Goal: Information Seeking & Learning: Learn about a topic

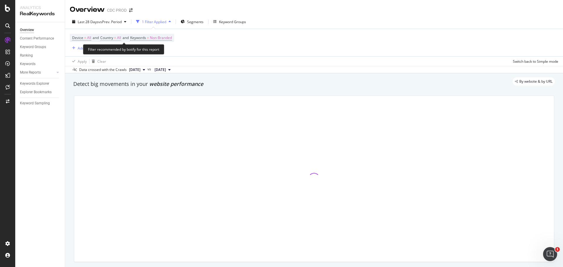
click at [120, 38] on span "All" at bounding box center [119, 38] width 4 height 8
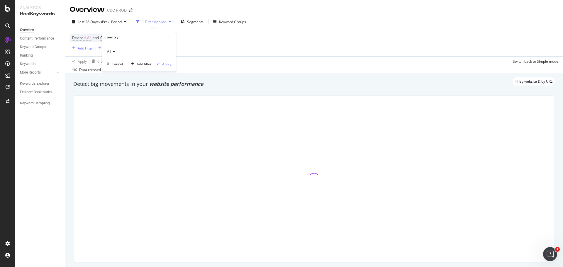
click at [129, 53] on div "All" at bounding box center [139, 51] width 64 height 9
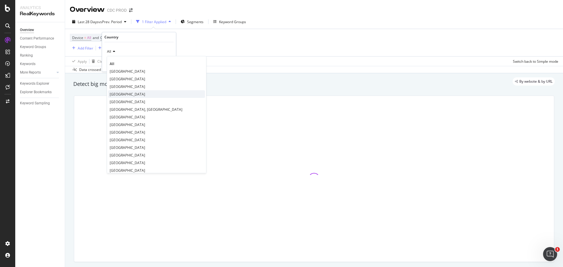
click at [127, 96] on span "[GEOGRAPHIC_DATA]" at bounding box center [127, 94] width 35 height 5
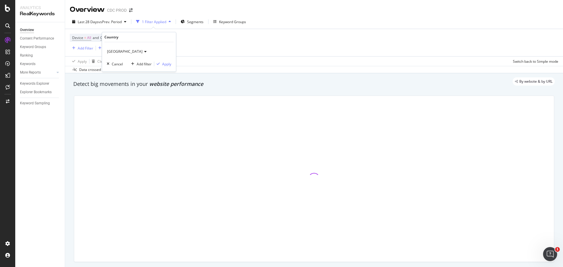
click at [168, 61] on div "United Kingdom Cancel Add filter Apply" at bounding box center [139, 56] width 74 height 29
click at [167, 64] on div "Apply" at bounding box center [166, 64] width 9 height 5
click at [200, 24] on div "Segments" at bounding box center [193, 21] width 23 height 9
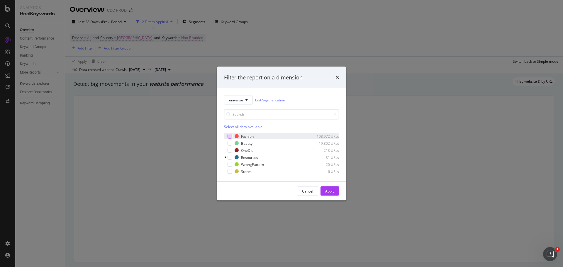
click at [229, 136] on div "modal" at bounding box center [229, 136] width 5 height 5
click at [231, 152] on div "modal" at bounding box center [229, 150] width 5 height 5
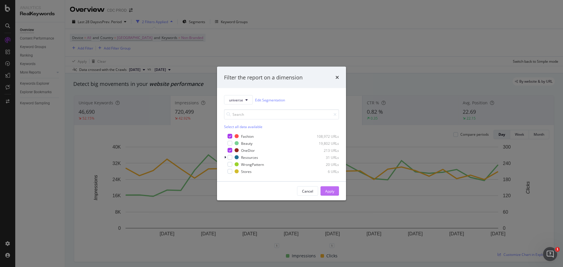
click at [330, 192] on div "Apply" at bounding box center [329, 190] width 9 height 5
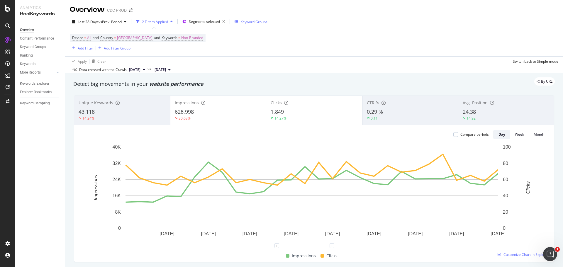
click at [249, 23] on div "Keyword Groups" at bounding box center [253, 21] width 27 height 5
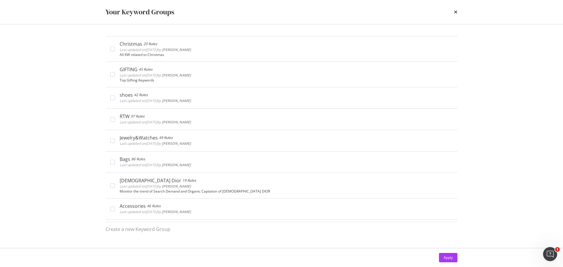
click at [457, 12] on div "Your Keyword Groups" at bounding box center [281, 12] width 375 height 24
click at [456, 9] on div "times" at bounding box center [456, 12] width 4 height 10
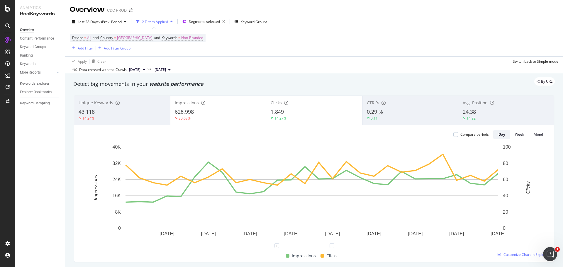
click at [91, 51] on div "Add Filter" at bounding box center [81, 48] width 23 height 6
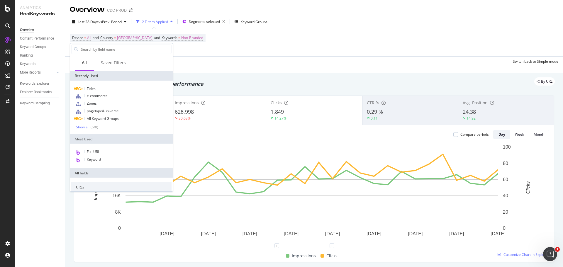
click at [87, 127] on div "Show all" at bounding box center [82, 127] width 13 height 4
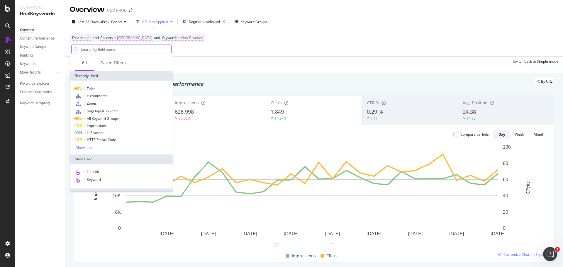
click at [110, 49] on input "text" at bounding box center [125, 49] width 91 height 9
click at [97, 112] on span "pagetype&universe" at bounding box center [103, 110] width 32 height 5
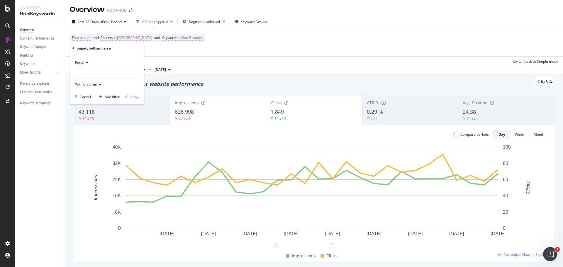
click at [88, 71] on div at bounding box center [107, 73] width 64 height 9
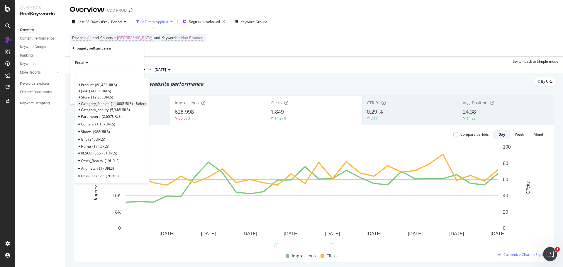
click at [78, 103] on icon at bounding box center [79, 104] width 2 height 4
click at [74, 49] on icon at bounding box center [73, 49] width 2 height 4
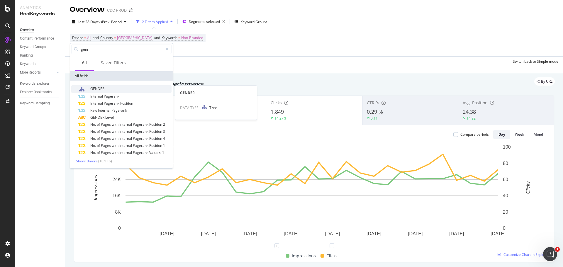
type input "genr"
click at [111, 86] on div "GENDER" at bounding box center [124, 89] width 93 height 8
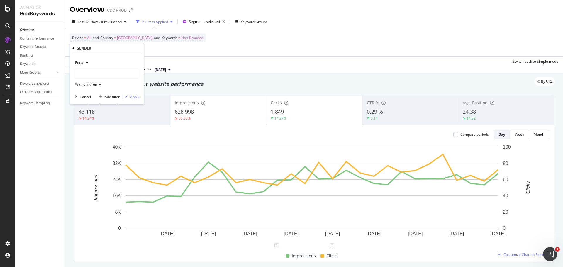
click at [88, 70] on div at bounding box center [107, 73] width 64 height 9
click at [116, 102] on span "5,350 URLS" at bounding box center [106, 100] width 20 height 5
click at [132, 97] on div "Apply" at bounding box center [134, 96] width 9 height 5
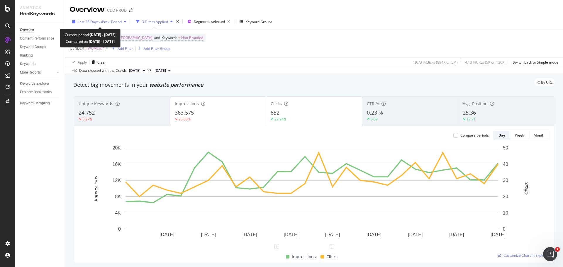
click at [115, 23] on span "vs Prev. Period" at bounding box center [109, 21] width 23 height 5
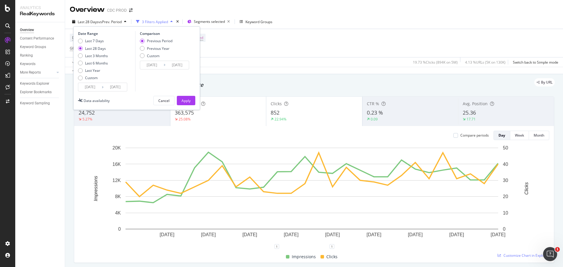
click at [97, 85] on input "2025/09/14" at bounding box center [89, 87] width 23 height 8
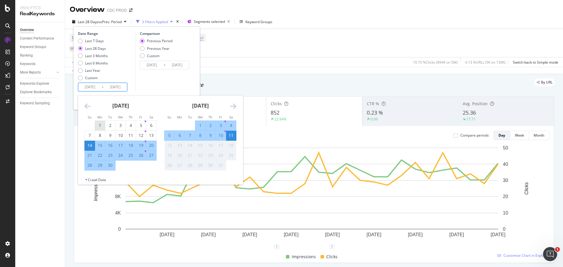
click at [101, 125] on div "1" at bounding box center [100, 125] width 10 height 6
type input "[DATE]"
type input "2025/07/22"
type input "2025/08/31"
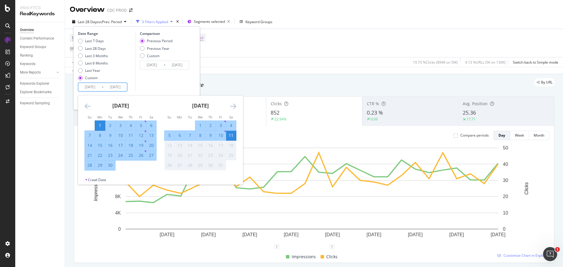
click at [110, 164] on div "30" at bounding box center [110, 165] width 10 height 6
type input "[DATE]"
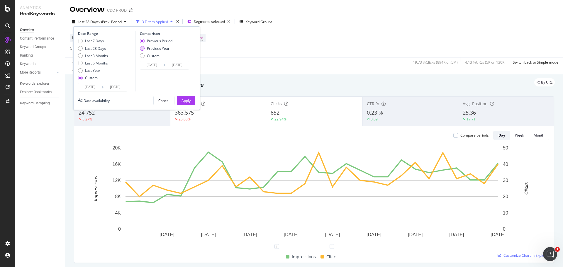
click at [154, 47] on div "Previous Year" at bounding box center [158, 48] width 23 height 5
type input "2024/09/02"
type input "2024/10/01"
click at [156, 66] on input "2024/09/02" at bounding box center [151, 65] width 23 height 8
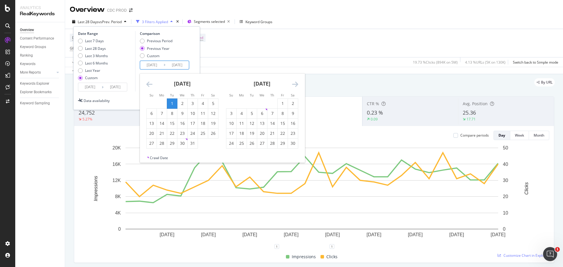
click at [148, 82] on icon "Move backward to switch to the previous month." at bounding box center [149, 84] width 6 height 7
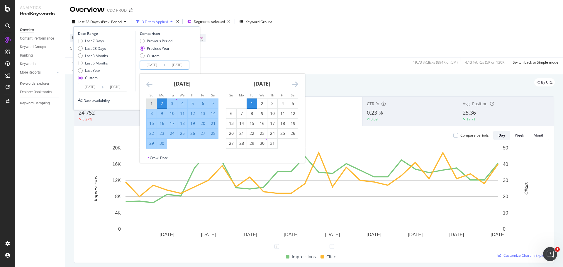
click at [151, 103] on div "1" at bounding box center [152, 104] width 10 height 6
type input "[DATE]"
click at [160, 142] on div "30" at bounding box center [162, 143] width 10 height 6
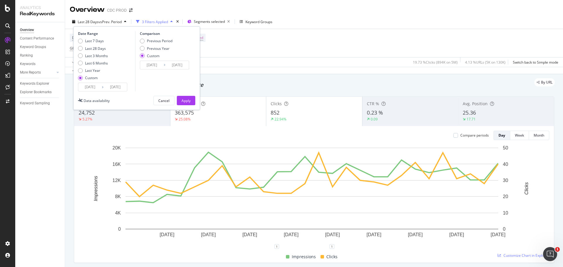
type input "[DATE]"
click at [188, 101] on div "Apply" at bounding box center [185, 100] width 9 height 5
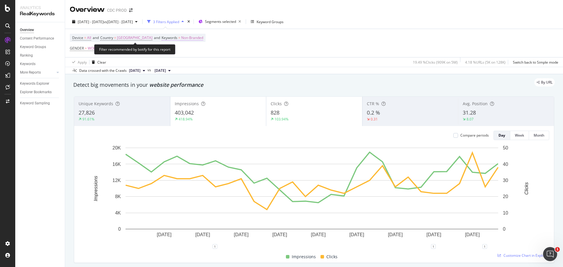
click at [183, 39] on span "Non-Branded" at bounding box center [192, 38] width 22 height 8
click at [183, 53] on span "Non-Branded" at bounding box center [173, 51] width 24 height 5
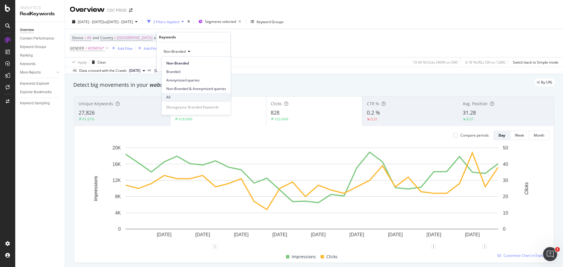
click at [180, 95] on span "All" at bounding box center [196, 97] width 60 height 5
click at [219, 66] on div "Apply" at bounding box center [221, 64] width 9 height 5
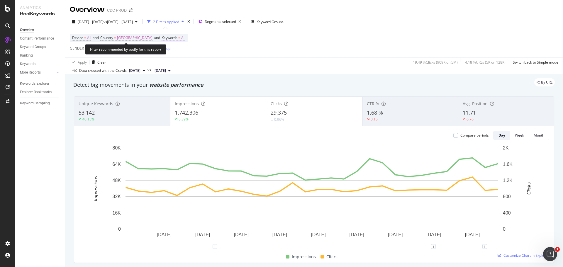
click at [181, 37] on span "All" at bounding box center [183, 38] width 4 height 8
click at [166, 52] on span "All" at bounding box center [164, 51] width 6 height 5
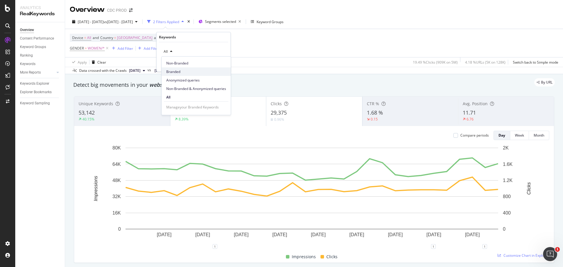
click at [183, 70] on span "Branded" at bounding box center [196, 71] width 60 height 5
click at [219, 64] on div "Apply" at bounding box center [221, 64] width 9 height 5
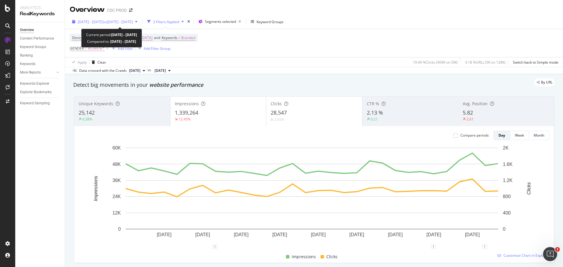
click at [131, 19] on span "vs 2024 Sep. 1st - Sep. 30th" at bounding box center [117, 21] width 29 height 5
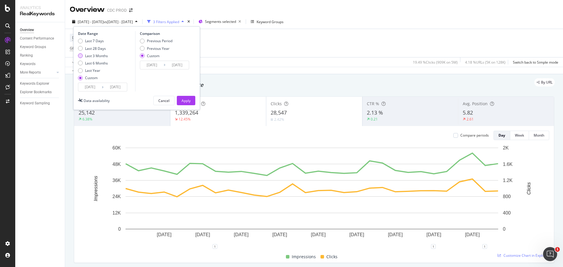
click at [100, 56] on div "Last 3 Months" at bounding box center [96, 55] width 23 height 5
type input "[DATE]"
click at [164, 48] on div "Previous Year" at bounding box center [158, 48] width 23 height 5
type input "[DATE]"
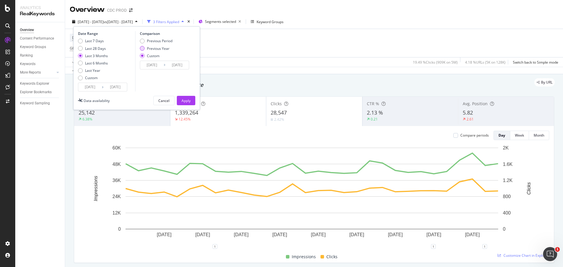
type input "[DATE]"
click at [191, 98] on button "Apply" at bounding box center [186, 100] width 18 height 9
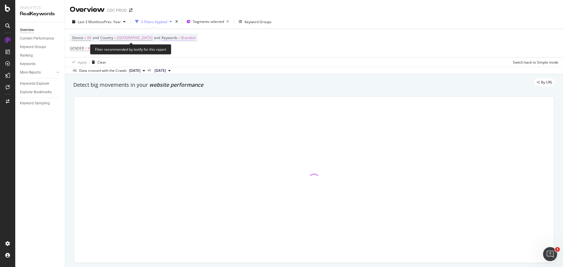
click at [181, 35] on span "Branded" at bounding box center [188, 38] width 14 height 8
click at [179, 52] on div "button" at bounding box center [181, 52] width 7 height 4
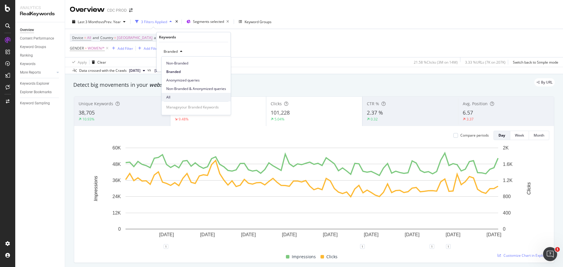
click at [173, 96] on span "All" at bounding box center [196, 97] width 60 height 5
click at [222, 66] on div "Apply" at bounding box center [221, 64] width 9 height 5
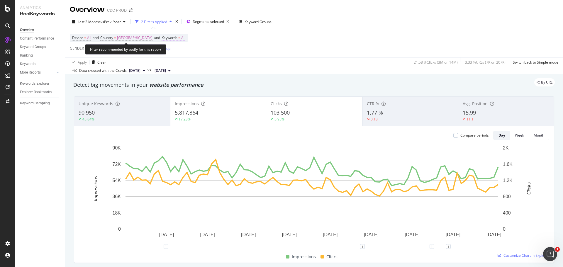
click at [181, 37] on span "All" at bounding box center [183, 38] width 4 height 8
click at [167, 50] on span "All" at bounding box center [164, 51] width 6 height 5
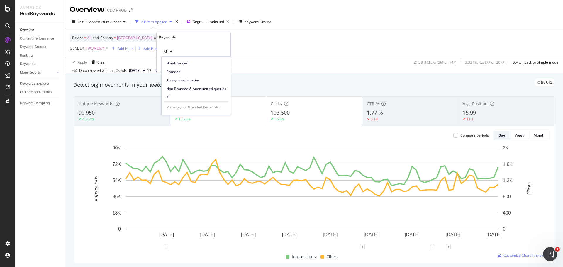
click at [299, 42] on div "Device = All and Country = United Kingdom and Keywords = All GENDER = WOMEN/* A…" at bounding box center [314, 43] width 488 height 28
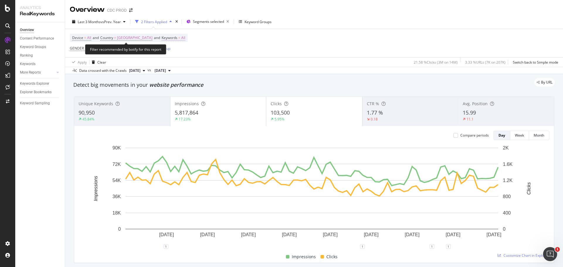
click at [181, 35] on span "All" at bounding box center [183, 38] width 4 height 8
click at [169, 52] on div "button" at bounding box center [171, 52] width 7 height 4
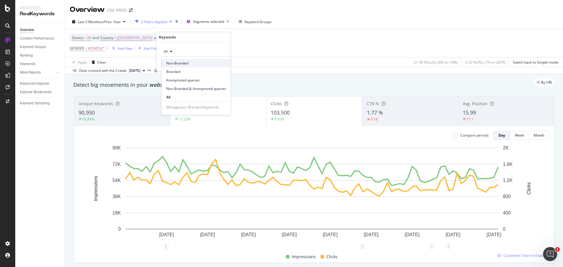
click at [184, 65] on span "Non-Branded" at bounding box center [196, 63] width 60 height 5
click at [222, 64] on div "Apply" at bounding box center [221, 64] width 9 height 5
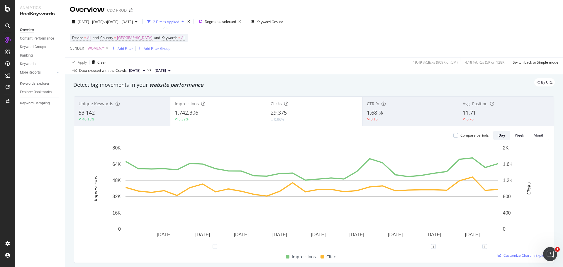
click at [95, 49] on span "WOMEN/*" at bounding box center [96, 48] width 17 height 8
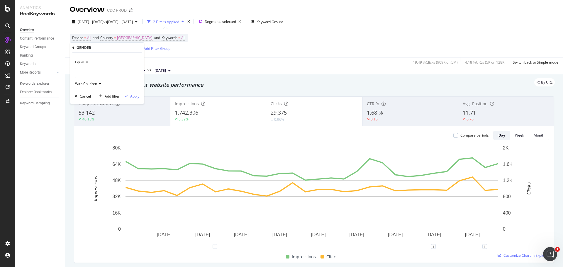
click at [97, 73] on div at bounding box center [107, 72] width 64 height 9
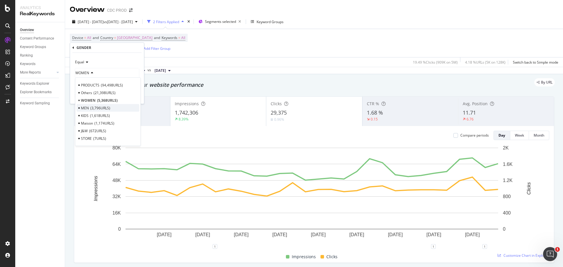
click at [107, 107] on span "3,796 URLS" at bounding box center [100, 107] width 20 height 5
click at [131, 97] on div "Apply" at bounding box center [134, 96] width 9 height 5
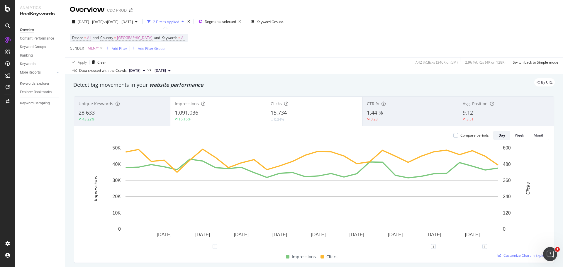
click at [181, 37] on div "Device = All and Country = [GEOGRAPHIC_DATA] and Keywords = All" at bounding box center [129, 38] width 118 height 8
click at [181, 38] on span "All" at bounding box center [183, 38] width 4 height 8
click at [181, 51] on div "All" at bounding box center [193, 51] width 64 height 9
click at [170, 50] on icon "button" at bounding box center [171, 52] width 2 height 4
click at [184, 69] on span "Branded" at bounding box center [196, 71] width 60 height 5
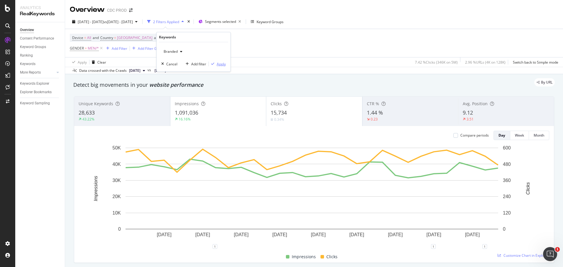
click at [217, 64] on div "Apply" at bounding box center [221, 64] width 9 height 5
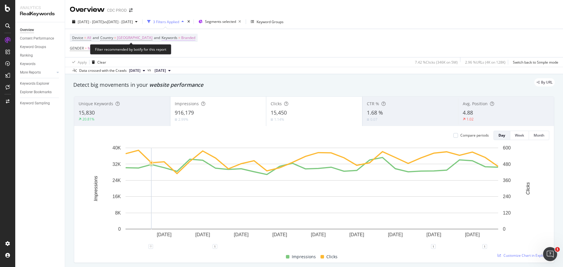
click at [185, 41] on span "Branded" at bounding box center [188, 38] width 14 height 8
click at [173, 53] on span "Branded" at bounding box center [169, 51] width 16 height 5
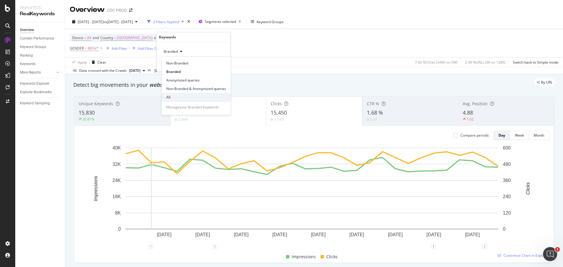
click at [183, 96] on span "All" at bounding box center [196, 97] width 60 height 5
click at [219, 65] on div "Apply" at bounding box center [221, 64] width 9 height 5
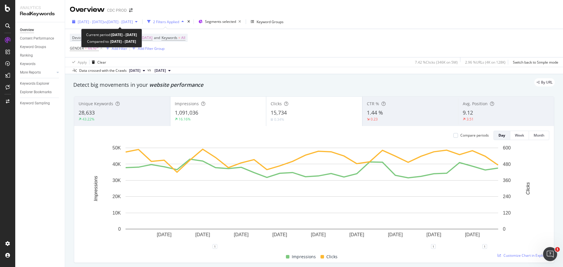
click at [103, 21] on span "[DATE] - [DATE]" at bounding box center [91, 21] width 26 height 5
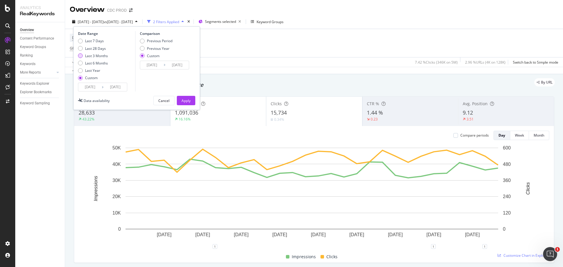
click at [102, 57] on div "Last 3 Months" at bounding box center [96, 55] width 23 height 5
type input "[DATE]"
click at [150, 47] on div "Previous Year" at bounding box center [158, 48] width 23 height 5
type input "[DATE]"
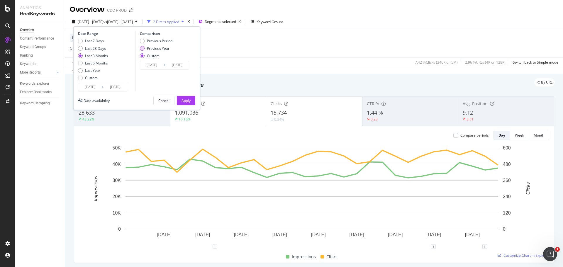
type input "[DATE]"
click at [185, 99] on div "Apply" at bounding box center [185, 100] width 9 height 5
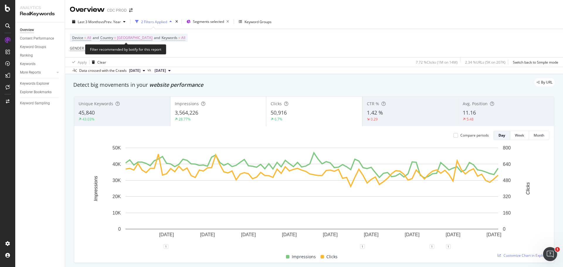
click at [181, 37] on span "All" at bounding box center [183, 38] width 4 height 8
click at [168, 51] on div "button" at bounding box center [171, 52] width 7 height 4
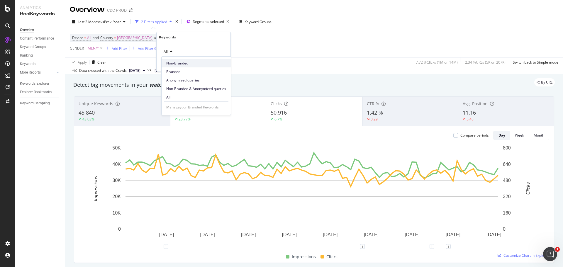
click at [176, 64] on span "Non-Branded" at bounding box center [196, 63] width 60 height 5
click at [218, 63] on div "Apply" at bounding box center [221, 64] width 9 height 5
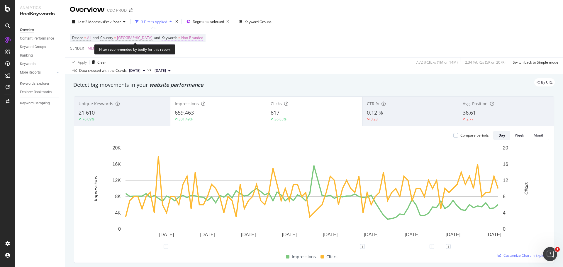
click at [191, 40] on span "Non-Branded" at bounding box center [192, 38] width 22 height 8
click at [188, 51] on icon "button" at bounding box center [189, 52] width 2 height 4
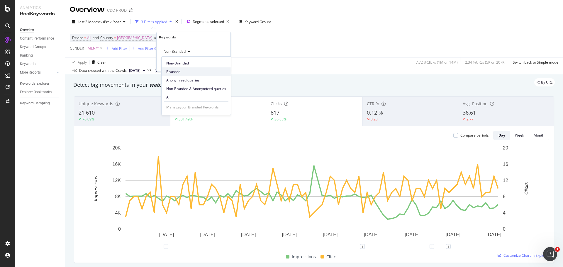
click at [191, 70] on span "Branded" at bounding box center [196, 71] width 60 height 5
click at [222, 63] on div "Apply" at bounding box center [221, 64] width 9 height 5
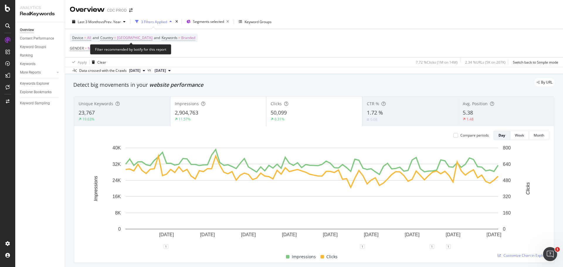
click at [187, 40] on span "Branded" at bounding box center [188, 38] width 14 height 8
click at [177, 50] on span "Branded" at bounding box center [169, 51] width 16 height 5
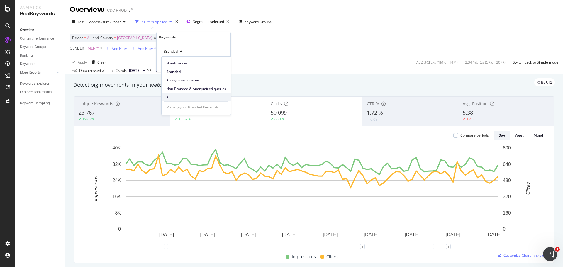
click at [185, 98] on span "All" at bounding box center [196, 97] width 60 height 5
click at [217, 65] on div "Apply" at bounding box center [221, 64] width 9 height 5
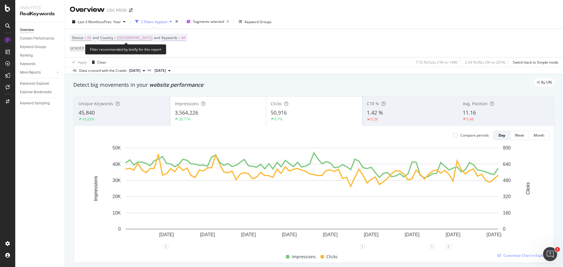
click at [181, 38] on span "All" at bounding box center [183, 38] width 4 height 8
click at [167, 52] on span "All" at bounding box center [164, 51] width 6 height 5
click at [263, 60] on div "Apply Clear 7.72 % Clicks ( 1M on 14M ) 2.34 % URLs ( 5K on 207K ) Switch back …" at bounding box center [314, 62] width 498 height 10
click at [181, 38] on span "All" at bounding box center [183, 38] width 4 height 8
click at [168, 52] on div "button" at bounding box center [171, 52] width 7 height 4
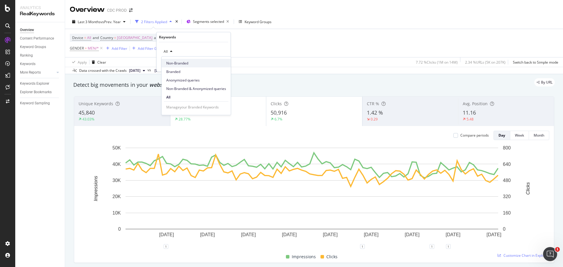
click at [176, 62] on span "Non-Branded" at bounding box center [196, 63] width 60 height 5
click at [217, 63] on div "Apply" at bounding box center [221, 64] width 9 height 5
